Goal: Task Accomplishment & Management: Complete application form

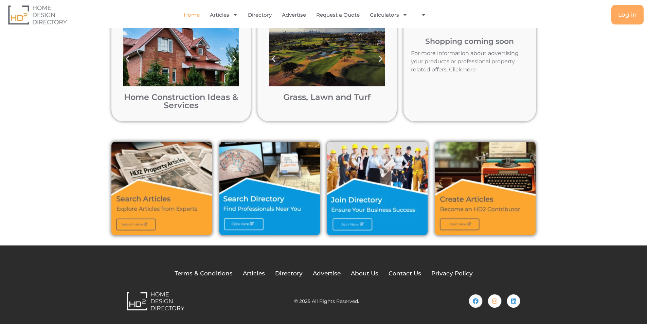
scroll to position [136, 0]
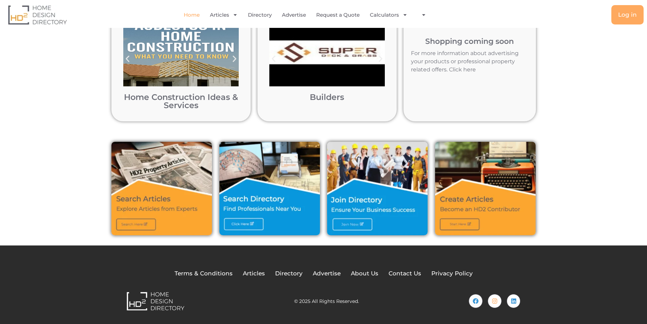
click at [354, 224] on img at bounding box center [377, 188] width 101 height 93
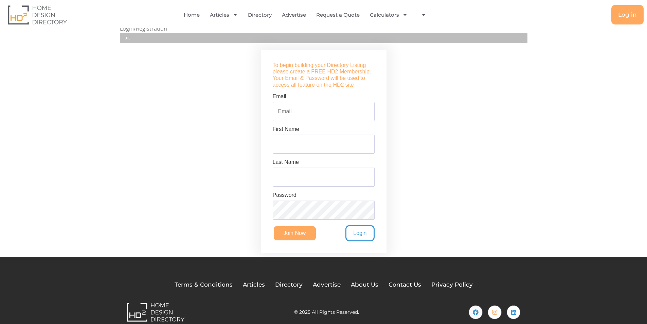
scroll to position [111, 0]
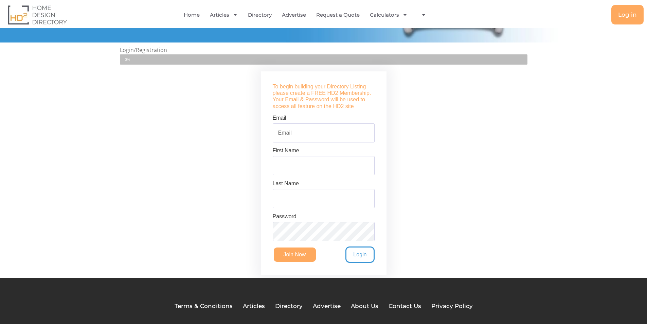
click at [313, 130] on input "Email" at bounding box center [324, 132] width 102 height 19
